Goal: Find specific page/section: Find specific page/section

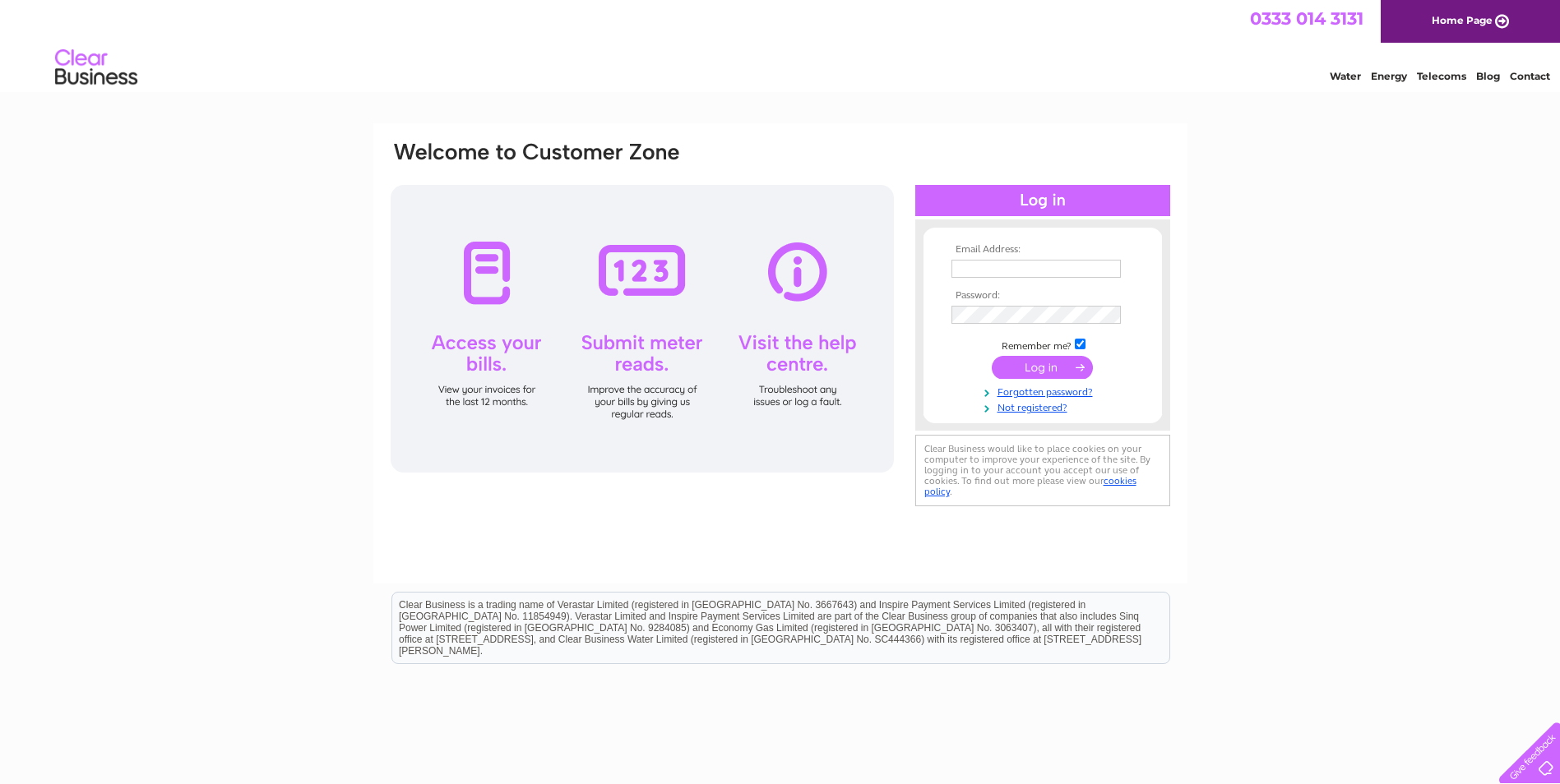
click at [956, 267] on input "text" at bounding box center [1035, 268] width 170 height 18
type input "admin@homencolonial.co.uk"
click at [999, 325] on td at bounding box center [1042, 314] width 191 height 26
click at [992, 358] on input "submit" at bounding box center [1042, 369] width 101 height 23
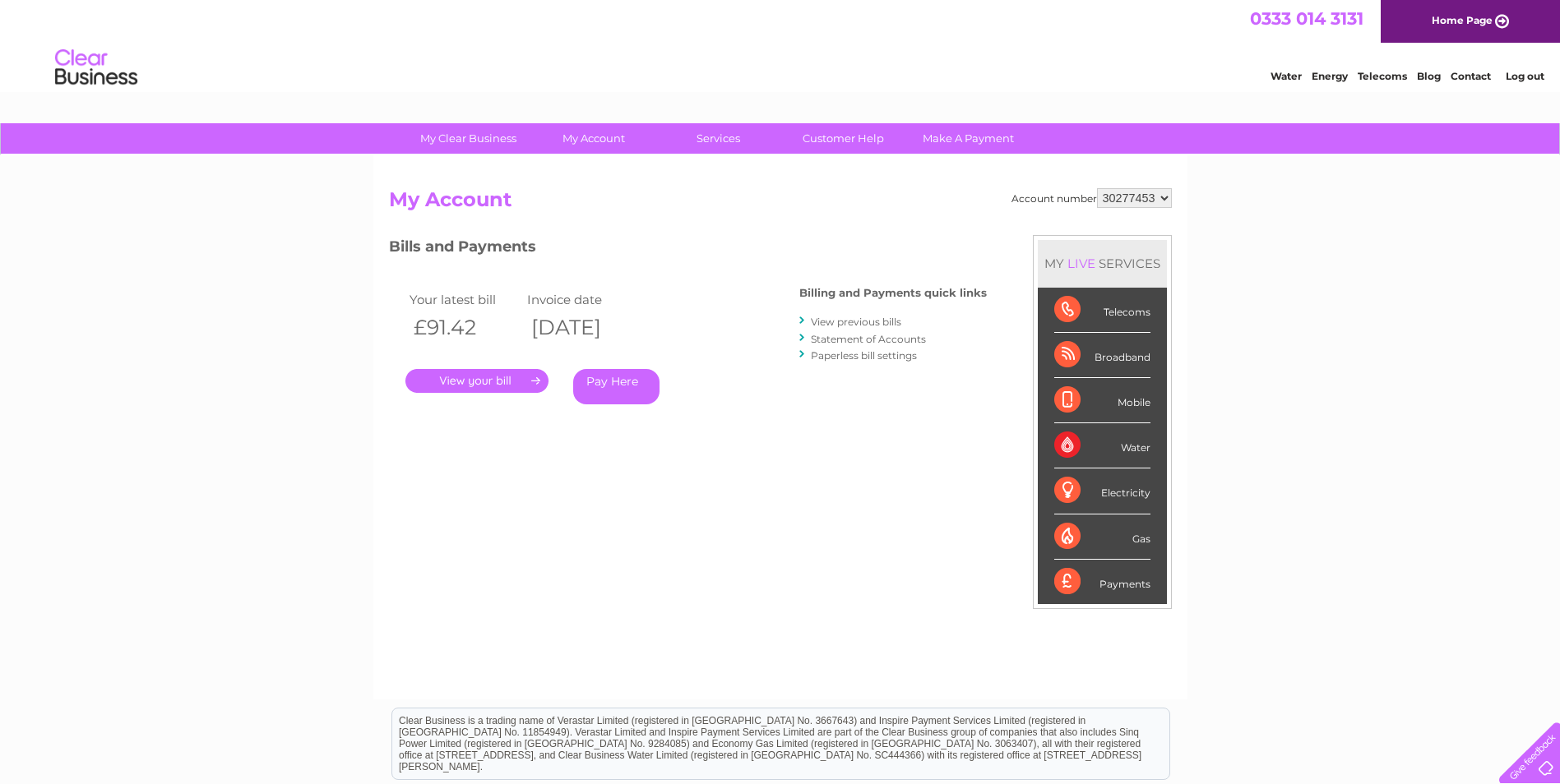
click at [458, 387] on link "." at bounding box center [477, 381] width 143 height 24
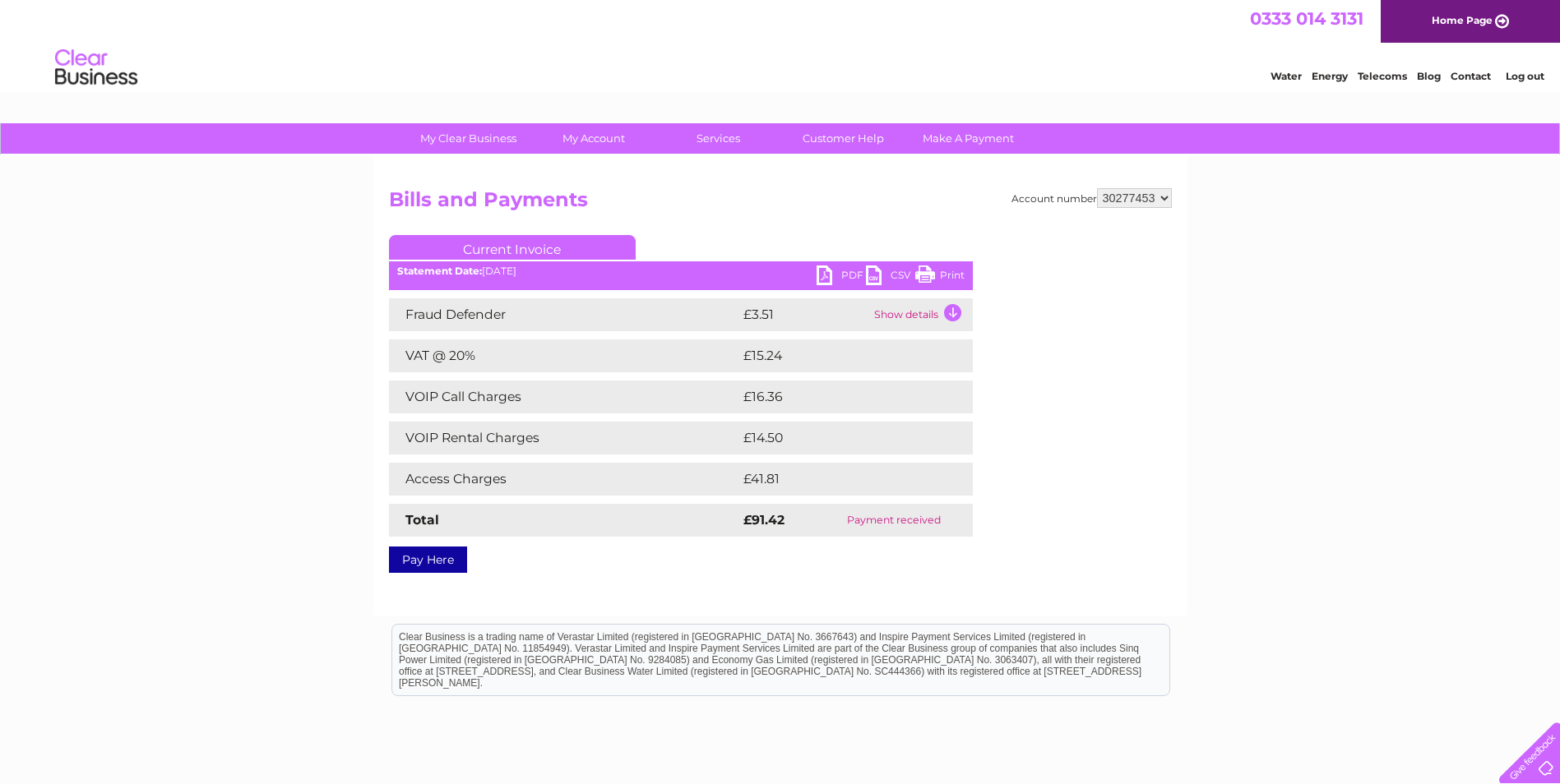
click at [951, 275] on link "Print" at bounding box center [939, 277] width 49 height 24
